Goal: Book appointment/travel/reservation

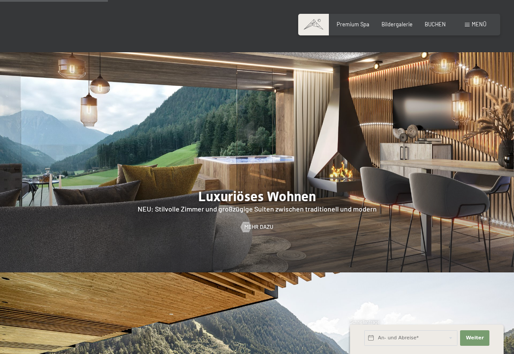
scroll to position [713, 0]
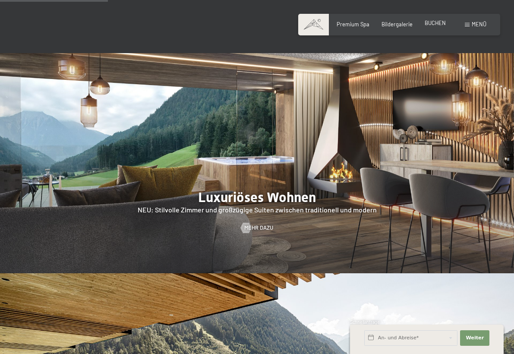
click at [434, 24] on span "BUCHEN" at bounding box center [435, 22] width 21 height 7
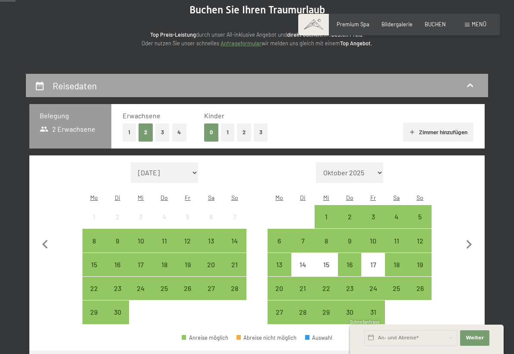
scroll to position [92, 0]
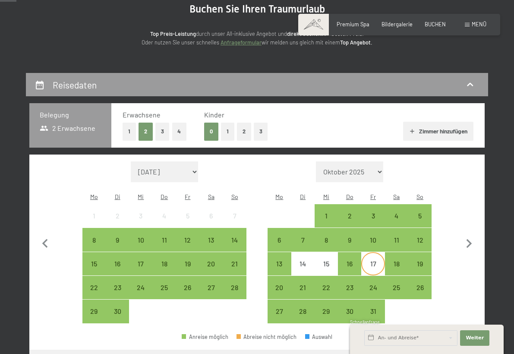
click at [375, 260] on div "17" at bounding box center [373, 271] width 22 height 22
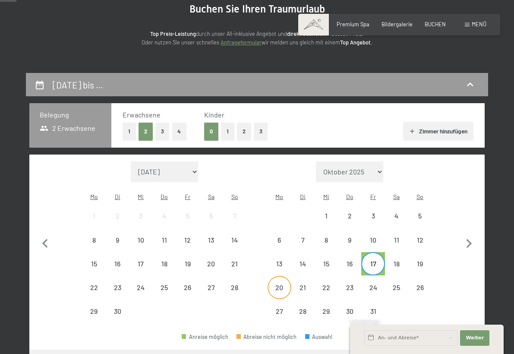
click at [284, 284] on div "20" at bounding box center [279, 295] width 22 height 22
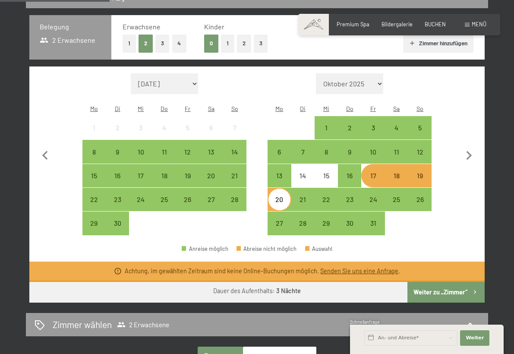
scroll to position [181, 0]
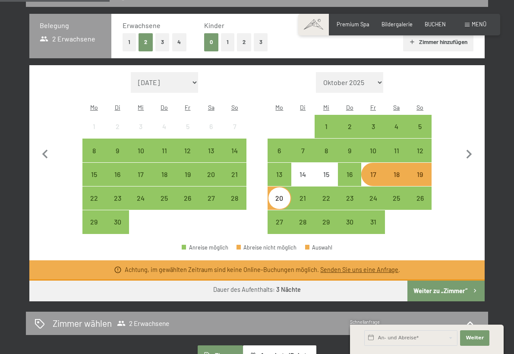
click at [441, 281] on button "Weiter zu „Zimmer“" at bounding box center [445, 291] width 77 height 21
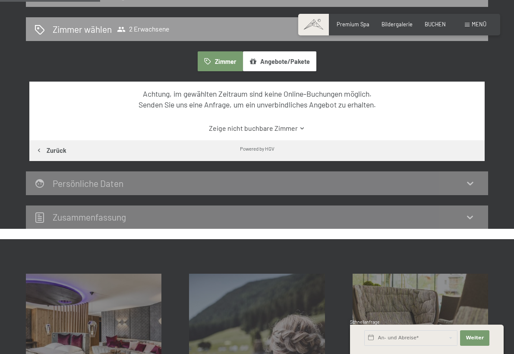
scroll to position [164, 0]
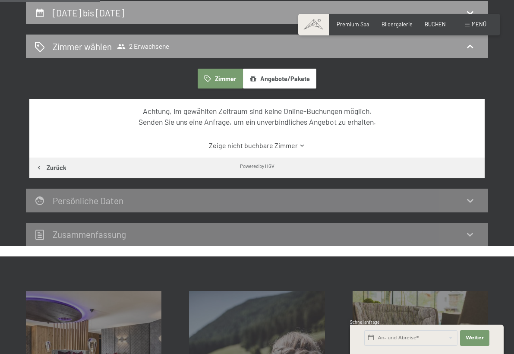
click at [248, 142] on link "Zeige nicht buchbare Zimmer" at bounding box center [257, 145] width 428 height 9
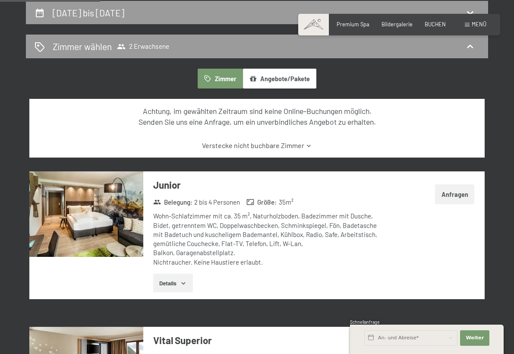
click at [298, 243] on div "Wohn-Schlafzimmer mit ca. 35 m², Naturholzboden, Badezimmer mit Dusche, Bidet, …" at bounding box center [267, 238] width 229 height 55
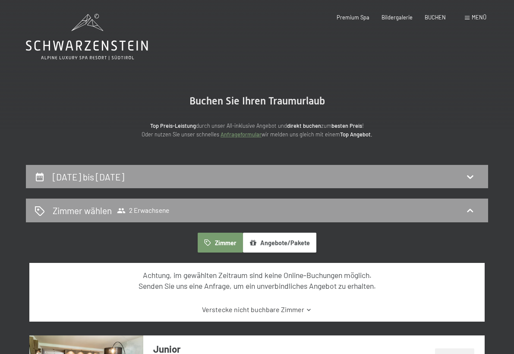
scroll to position [0, 0]
click at [403, 13] on span "Bildergalerie" at bounding box center [397, 16] width 31 height 7
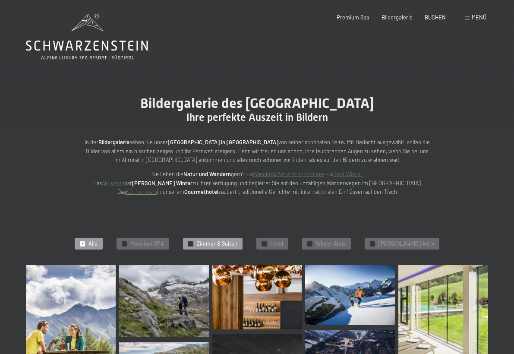
click at [212, 242] on span "Zimmer & Suiten" at bounding box center [217, 244] width 41 height 8
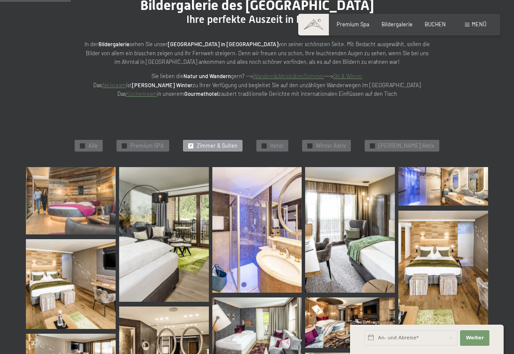
scroll to position [99, 0]
